Goal: Task Accomplishment & Management: Complete application form

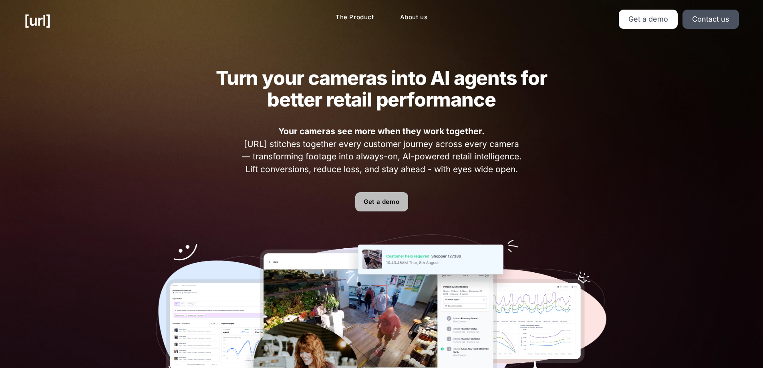
click at [392, 204] on link "Get a demo" at bounding box center [381, 201] width 53 height 19
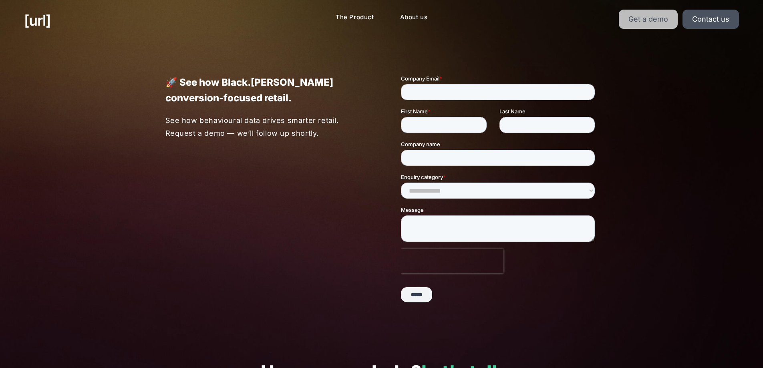
click at [623, 18] on link "Get a demo" at bounding box center [648, 19] width 59 height 19
click at [421, 94] on input "Company Email *" at bounding box center [498, 92] width 194 height 16
click at [267, 123] on p "See how behavioural data drives smarter retail. Request a demo — we’ll follow u…" at bounding box center [264, 126] width 198 height 25
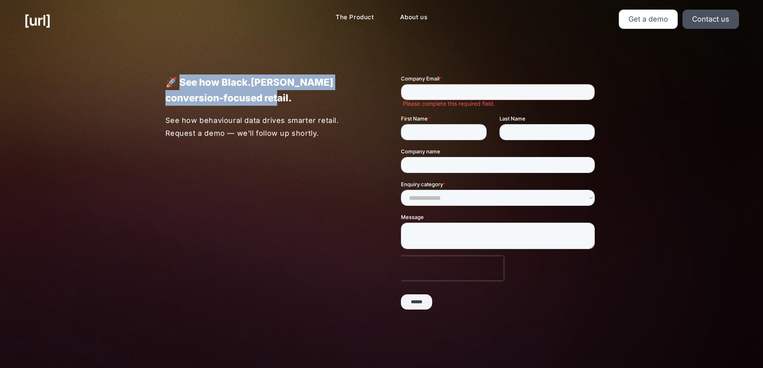
drag, startPoint x: 181, startPoint y: 80, endPoint x: 272, endPoint y: 101, distance: 93.0
click at [272, 101] on p "🚀 See how Black.[PERSON_NAME] conversion-focused retail." at bounding box center [263, 90] width 197 height 31
click at [232, 79] on p "🚀 See how Black.[PERSON_NAME] conversion-focused retail." at bounding box center [263, 90] width 197 height 31
